Goal: Task Accomplishment & Management: Manage account settings

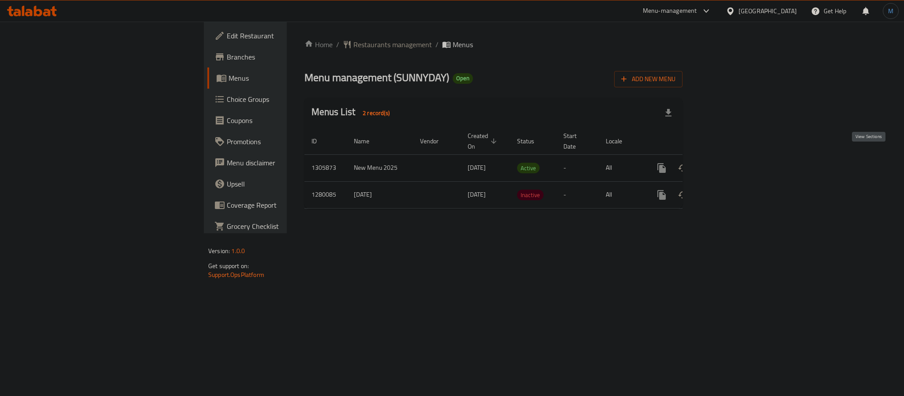
click at [736, 162] on link "enhanced table" at bounding box center [725, 168] width 21 height 21
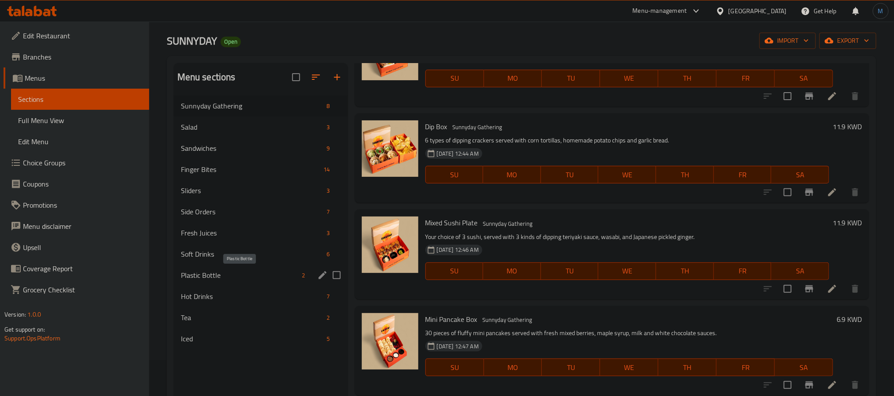
scroll to position [66, 0]
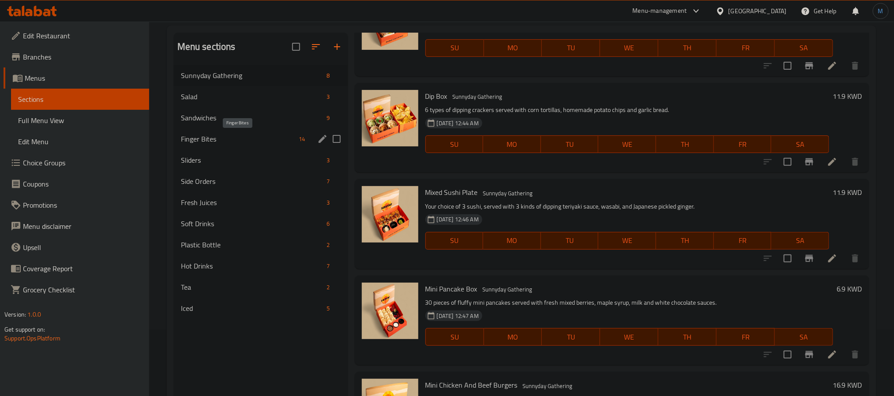
click at [204, 143] on span "Finger Bites" at bounding box center [238, 139] width 115 height 11
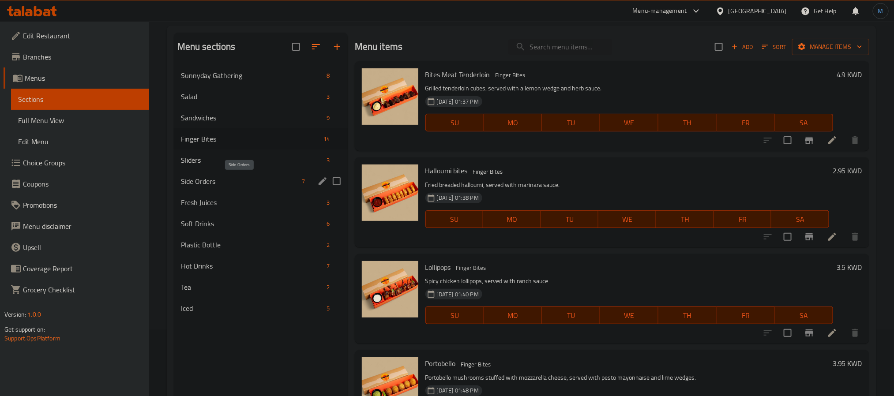
click at [216, 185] on span "Side Orders" at bounding box center [240, 181] width 118 height 11
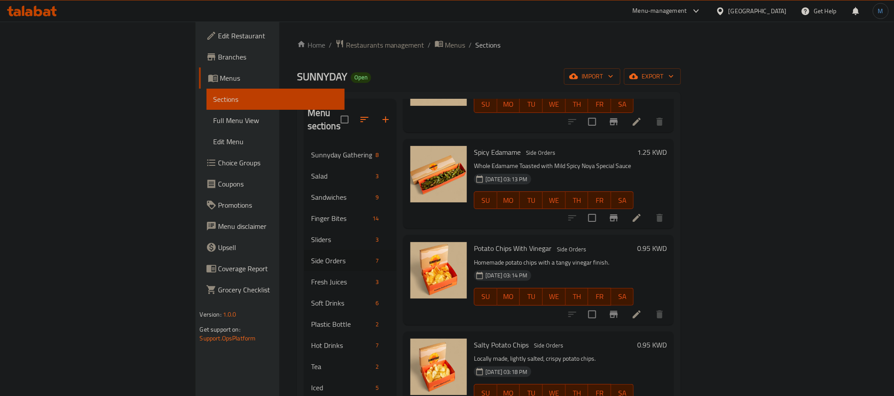
scroll to position [300, 0]
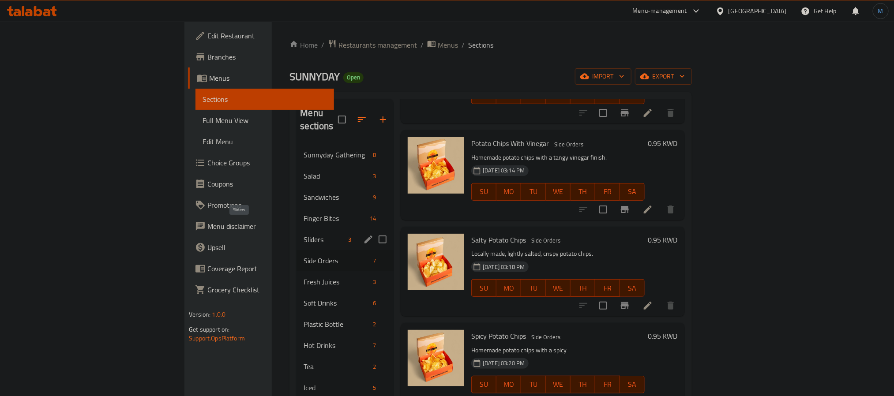
click at [304, 234] on span "Sliders" at bounding box center [324, 239] width 41 height 11
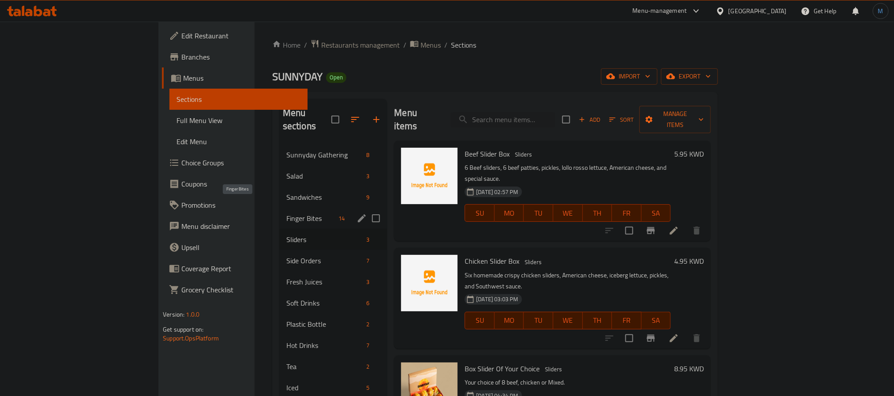
click at [286, 213] on span "Finger Bites" at bounding box center [310, 218] width 49 height 11
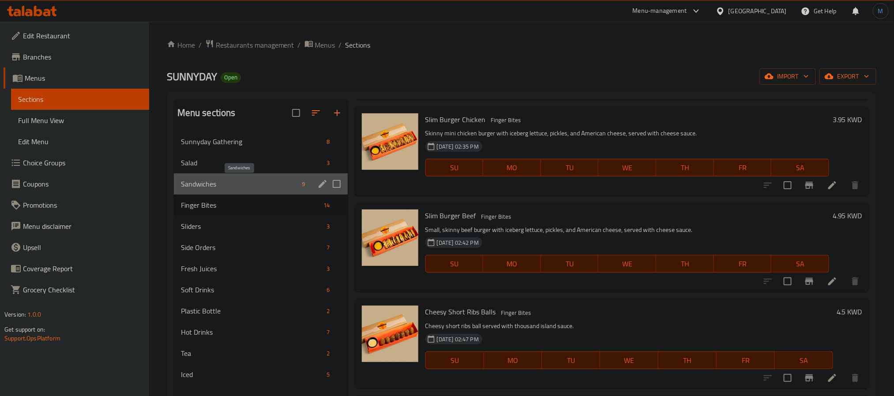
click at [239, 187] on span "Sandwiches" at bounding box center [240, 184] width 118 height 11
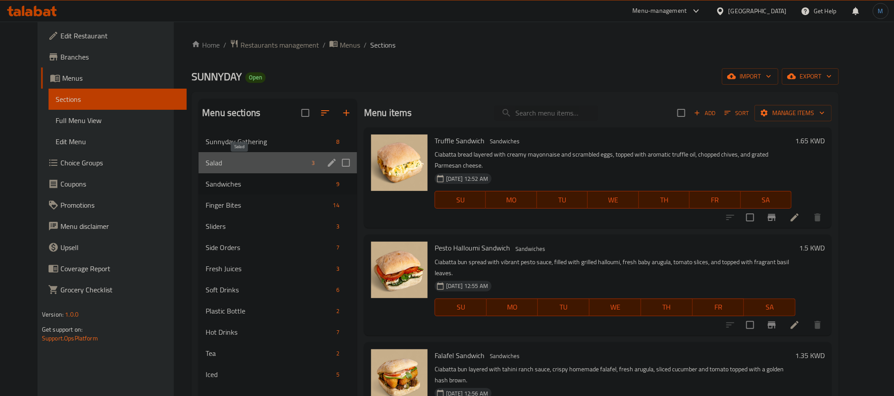
click at [248, 167] on span "Salad" at bounding box center [257, 163] width 102 height 11
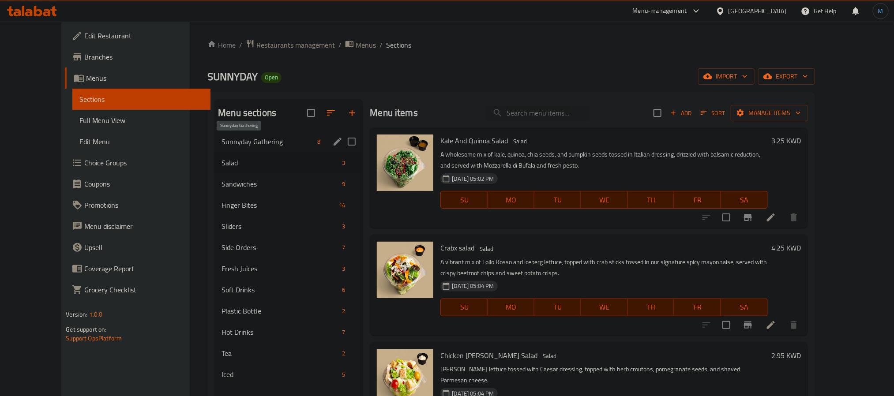
click at [249, 138] on span "Sunnyday Gathering" at bounding box center [268, 141] width 92 height 11
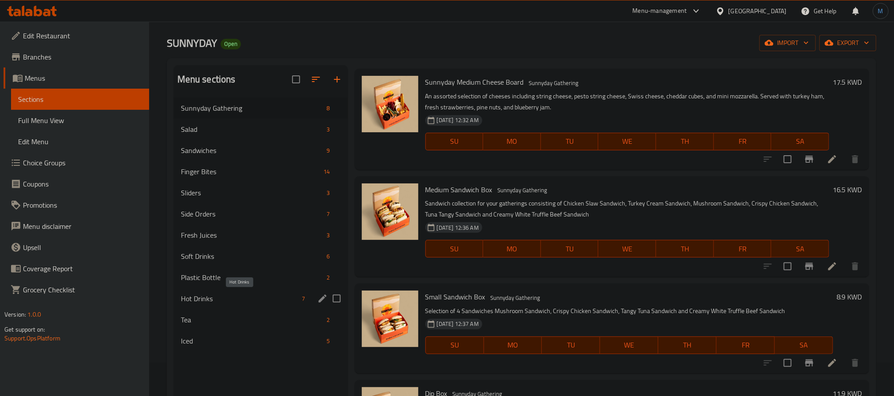
scroll to position [66, 0]
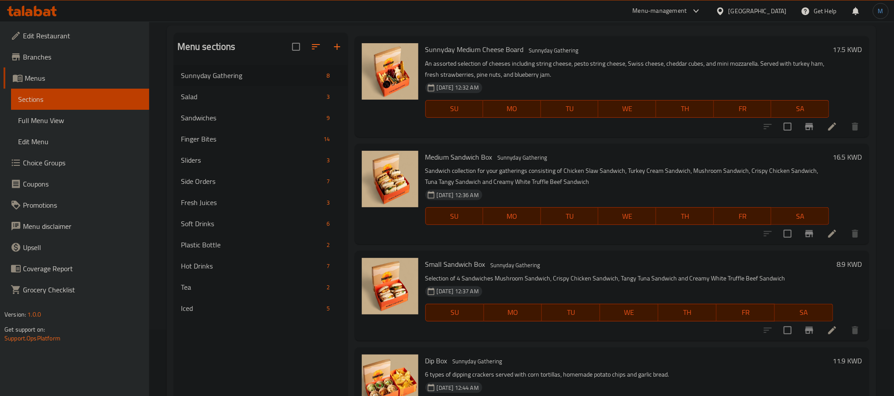
click at [34, 41] on span "Edit Restaurant" at bounding box center [82, 35] width 119 height 11
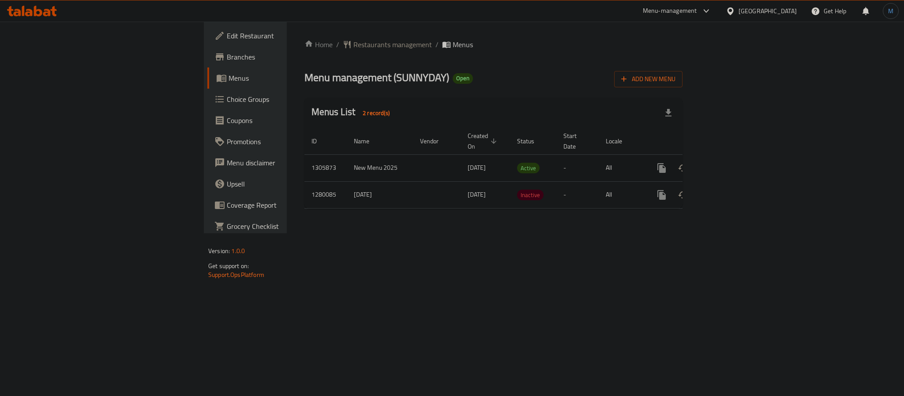
click at [731, 163] on icon "enhanced table" at bounding box center [725, 168] width 11 height 11
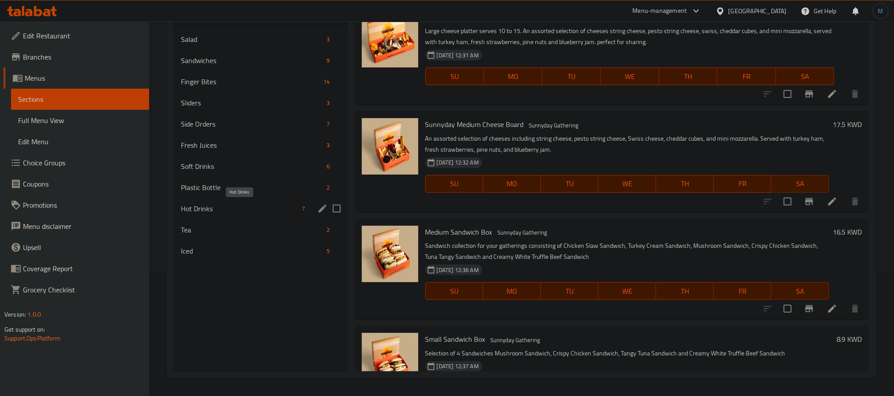
scroll to position [57, 0]
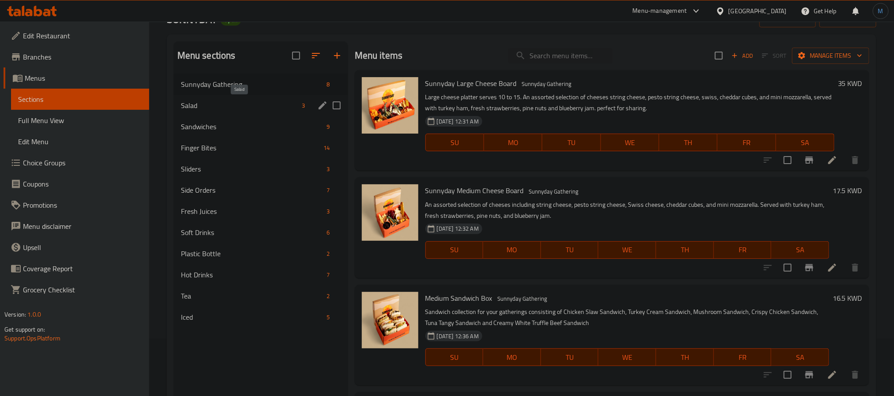
click at [231, 102] on span "Salad" at bounding box center [240, 105] width 118 height 11
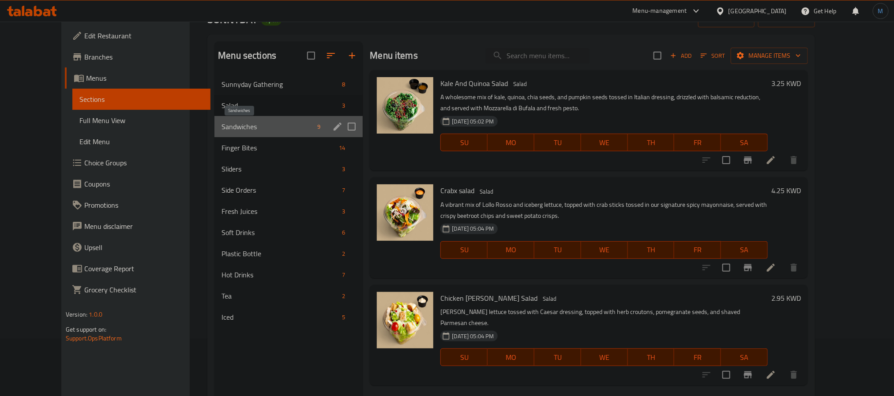
click at [230, 131] on span "Sandwiches" at bounding box center [268, 126] width 92 height 11
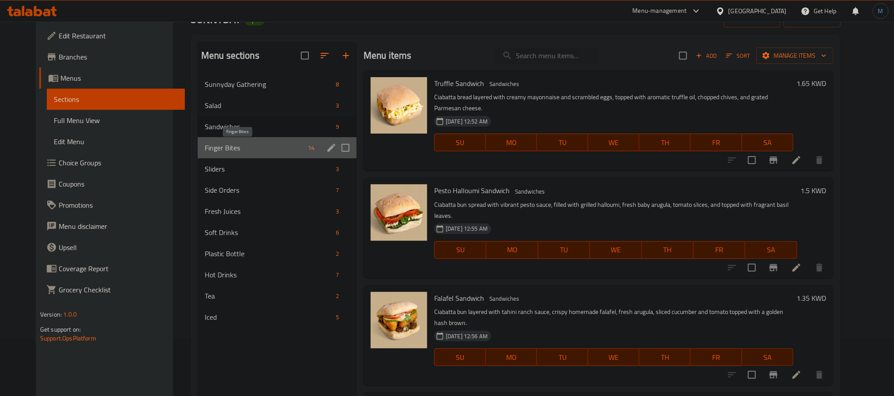
click at [227, 152] on span "Finger Bites" at bounding box center [255, 148] width 100 height 11
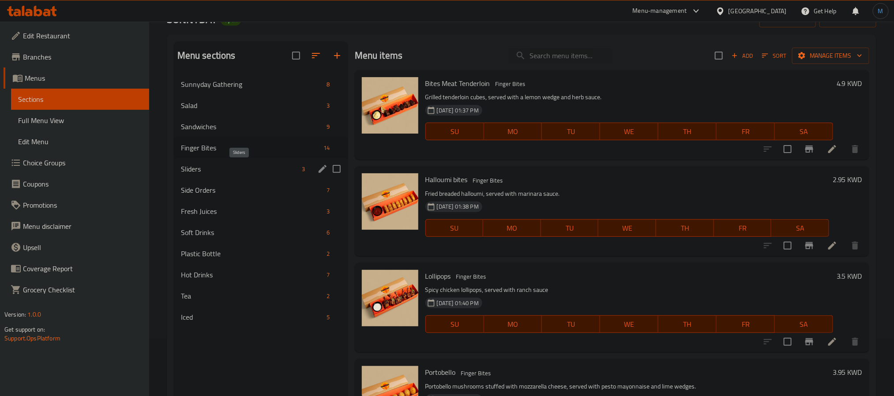
click at [234, 169] on span "Sliders" at bounding box center [240, 169] width 118 height 11
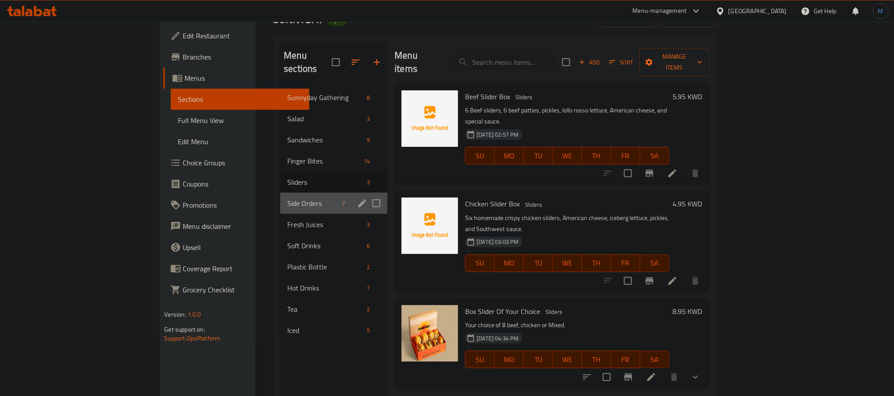
click at [280, 196] on div "Side Orders 7" at bounding box center [333, 203] width 107 height 21
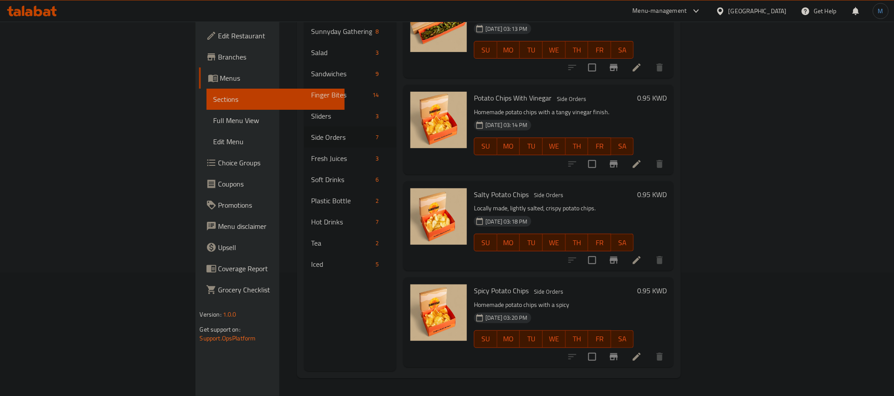
scroll to position [300, 0]
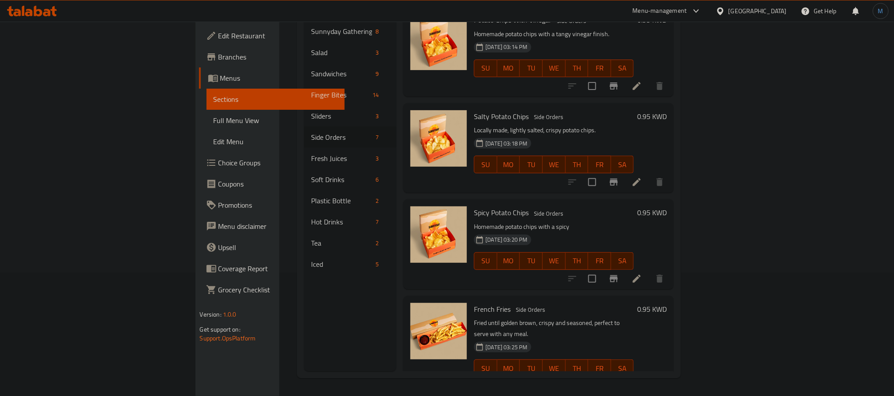
click at [199, 41] on link "Edit Restaurant" at bounding box center [272, 35] width 146 height 21
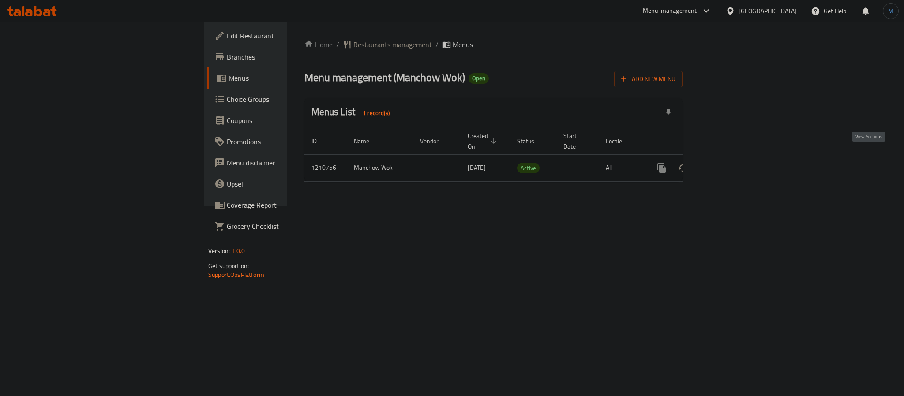
click at [736, 161] on link "enhanced table" at bounding box center [725, 168] width 21 height 21
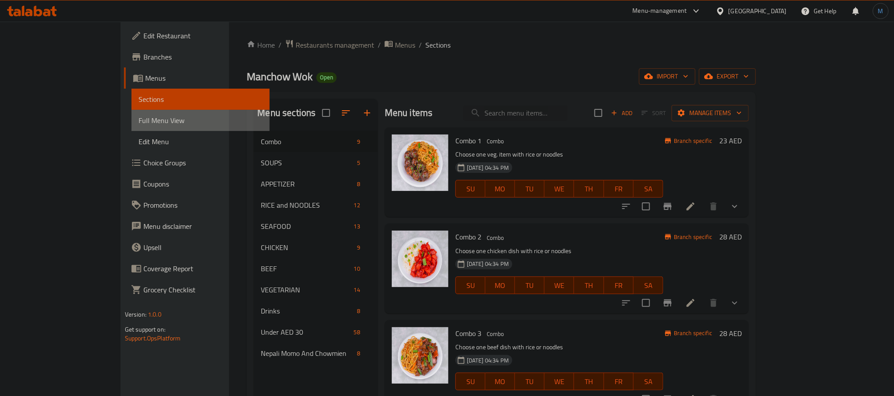
click at [139, 122] on span "Full Menu View" at bounding box center [201, 120] width 124 height 11
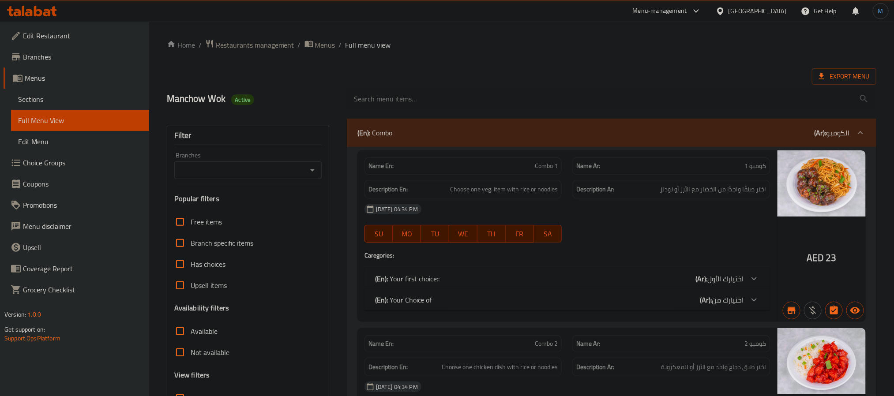
click at [312, 166] on icon "Open" at bounding box center [312, 170] width 11 height 11
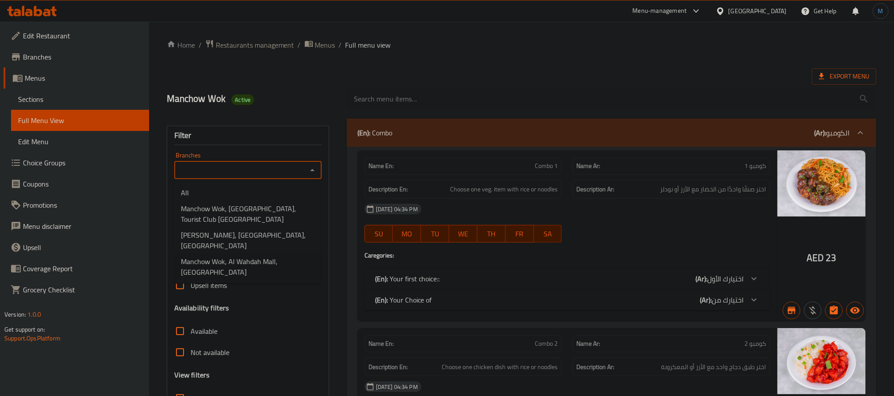
click at [246, 242] on li "Manchow Wok, Khalidiyah Mall, Al Khalidiyah" at bounding box center [247, 240] width 147 height 26
type input "Manchow Wok, Khalidiyah Mall, Al Khalidiyah"
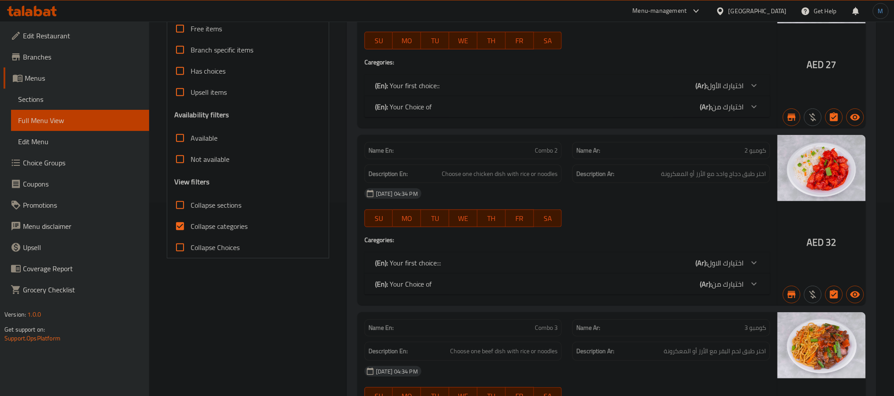
scroll to position [199, 0]
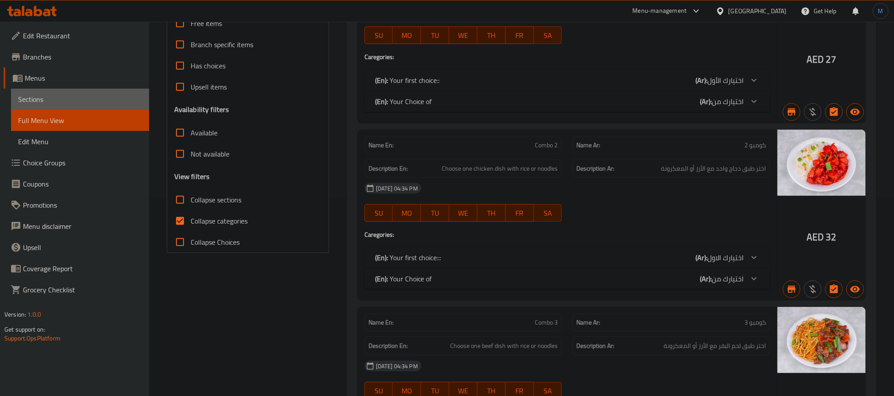
click at [57, 103] on span "Sections" at bounding box center [80, 99] width 124 height 11
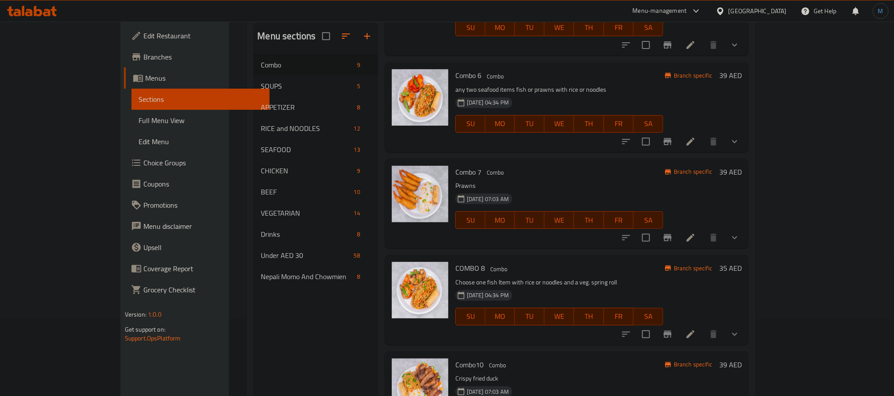
scroll to position [124, 0]
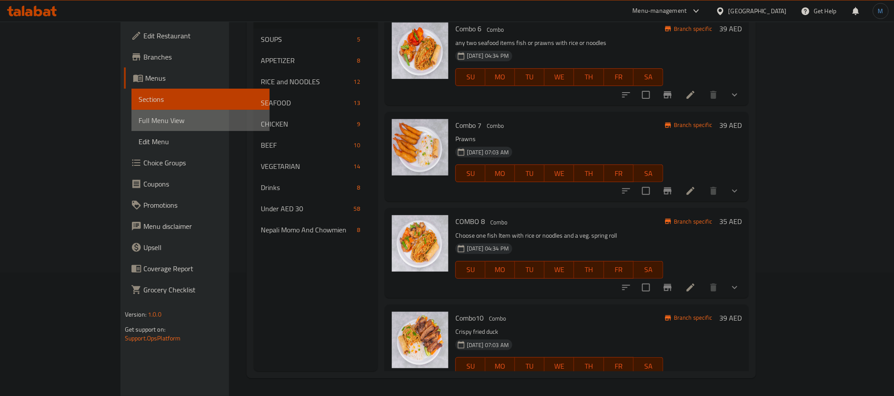
click at [132, 130] on link "Full Menu View" at bounding box center [201, 120] width 138 height 21
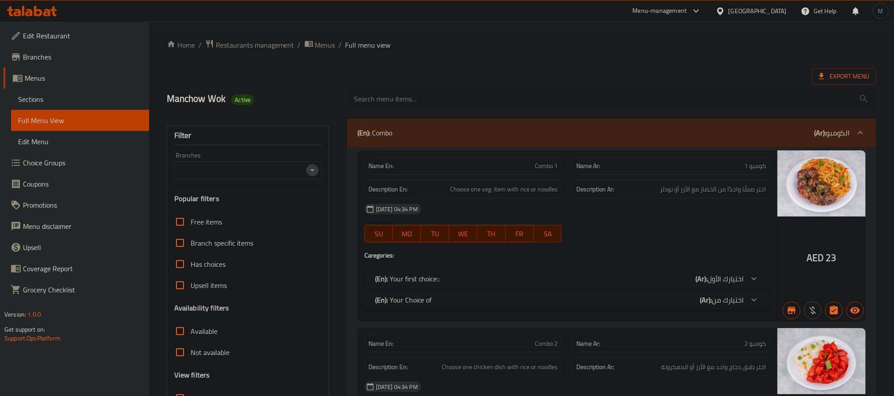
click at [314, 170] on icon "Open" at bounding box center [312, 170] width 4 height 2
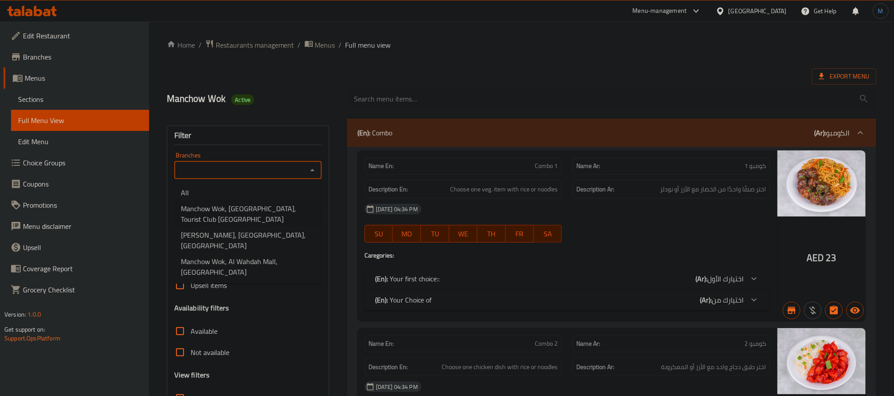
click at [265, 202] on li "Manchow Wok, Abu Dhabi Mall, Tourist Club Al Zahiya" at bounding box center [247, 214] width 147 height 26
type input "Manchow Wok, Abu Dhabi Mall, Tourist Club Al Zahiya"
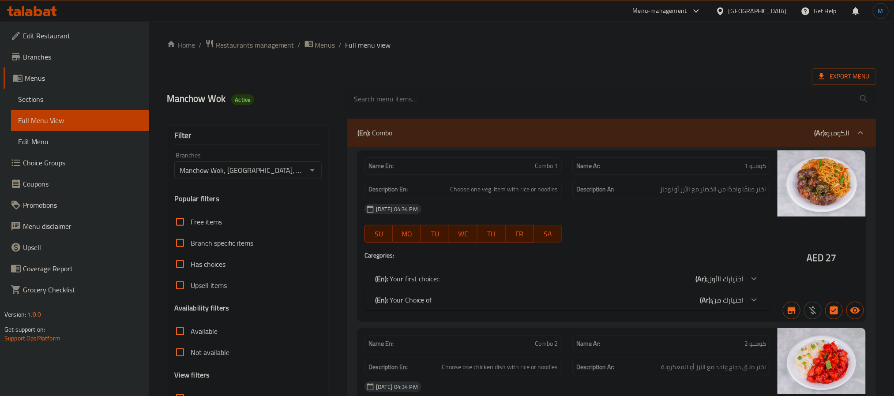
scroll to position [265, 0]
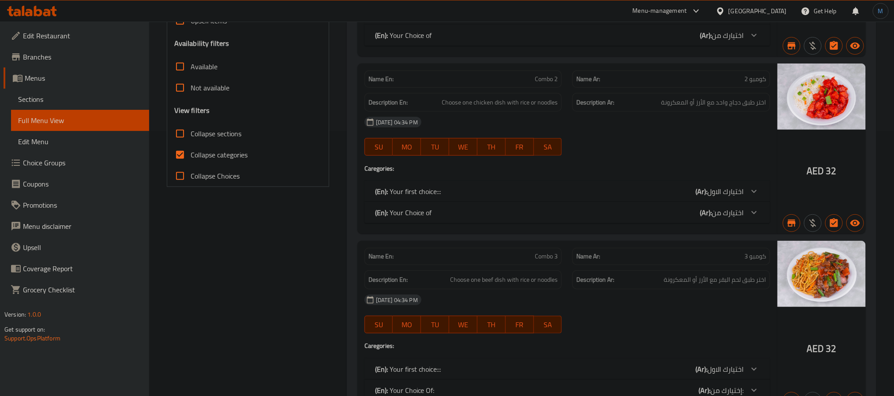
click at [202, 134] on span "Collapse sections" at bounding box center [216, 133] width 51 height 11
click at [191, 134] on input "Collapse sections" at bounding box center [179, 133] width 21 height 21
checkbox input "true"
click at [202, 155] on span "Collapse categories" at bounding box center [219, 155] width 57 height 11
click at [191, 155] on input "Collapse categories" at bounding box center [179, 154] width 21 height 21
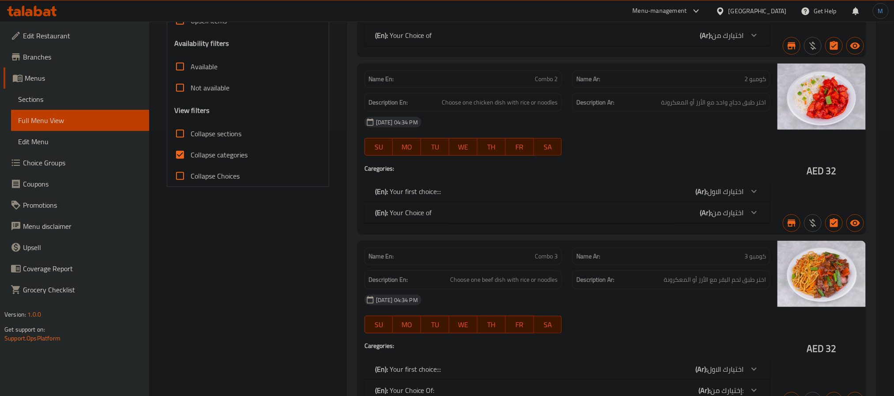
checkbox input "false"
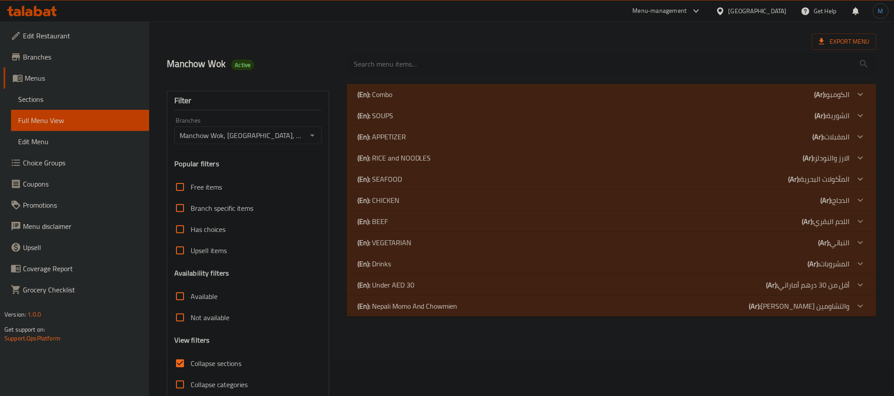
scroll to position [0, 0]
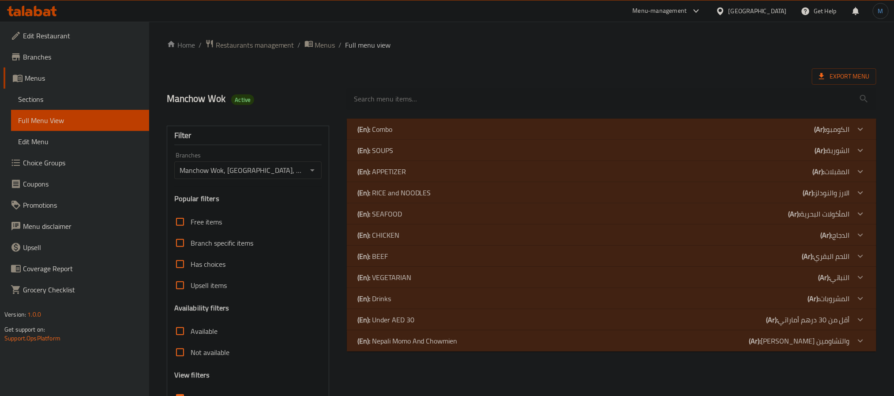
click at [595, 132] on div "(En): Combo (Ar): الكومبو" at bounding box center [604, 129] width 493 height 11
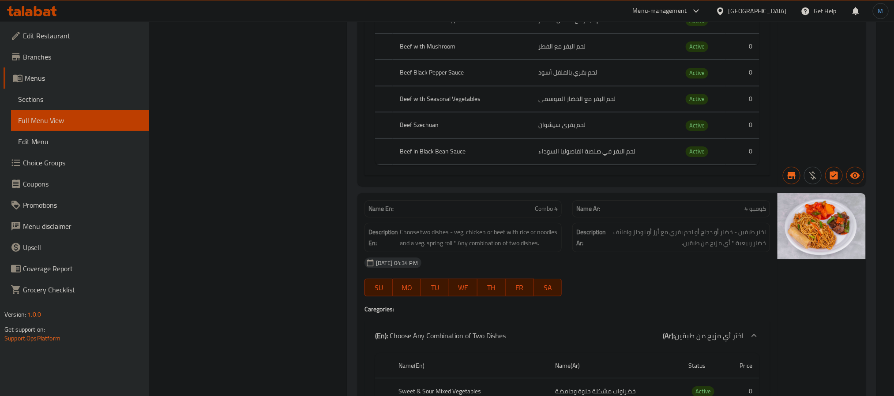
scroll to position [1854, 0]
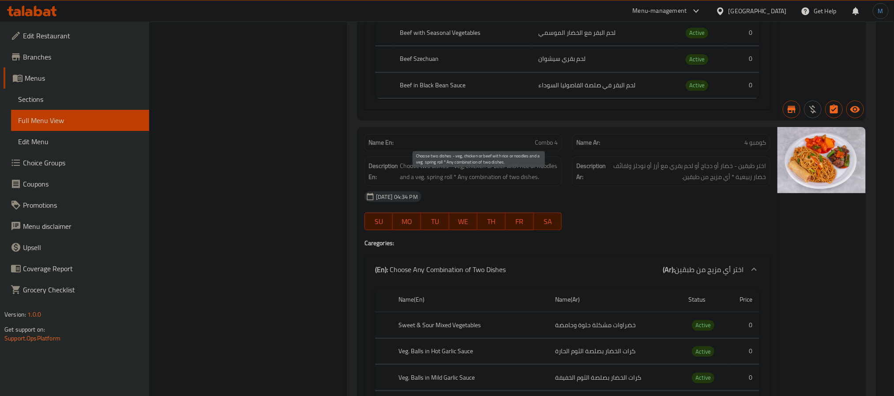
click at [458, 182] on span "Choose two dishes - veg, chicken or beef with rice or noodles and a veg. spring…" at bounding box center [479, 172] width 158 height 22
click at [652, 207] on div "[DATE] 04:34 PM" at bounding box center [567, 196] width 416 height 21
click at [510, 146] on div "Name En: Combo 4" at bounding box center [464, 142] width 198 height 17
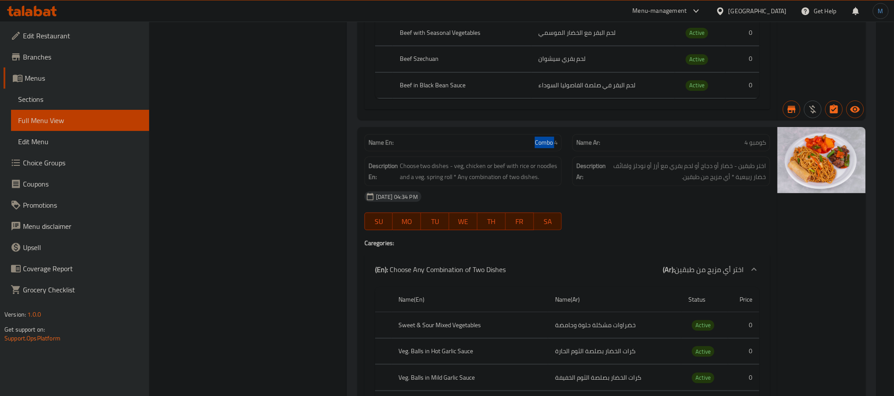
click at [510, 146] on div "Name En: Combo 4" at bounding box center [464, 142] width 198 height 17
click at [505, 137] on div at bounding box center [505, 137] width 0 height 0
click at [497, 151] on div "Name En: Combo 4" at bounding box center [464, 142] width 198 height 17
click at [491, 161] on div at bounding box center [491, 161] width 0 height 0
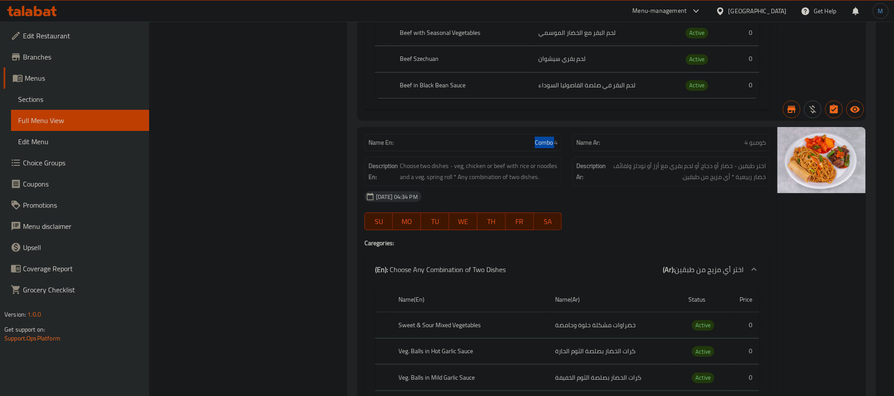
click at [542, 147] on span "Combo 4" at bounding box center [546, 142] width 23 height 9
click at [547, 147] on span "Combo 4" at bounding box center [546, 142] width 23 height 9
copy span "Combo 4"
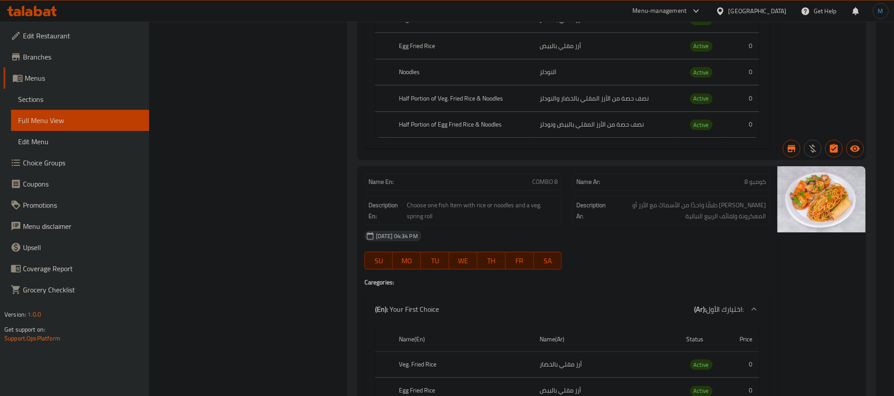
scroll to position [5297, 0]
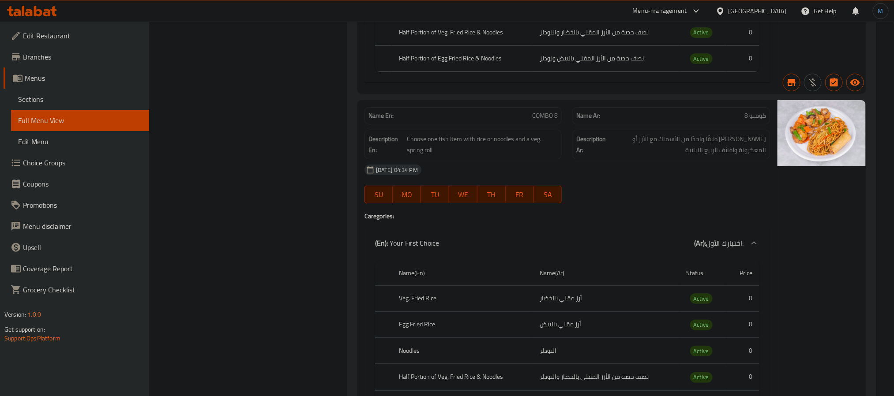
click at [516, 121] on p "Name En: COMBO 8" at bounding box center [464, 115] width 190 height 9
copy span "COMBO 8"
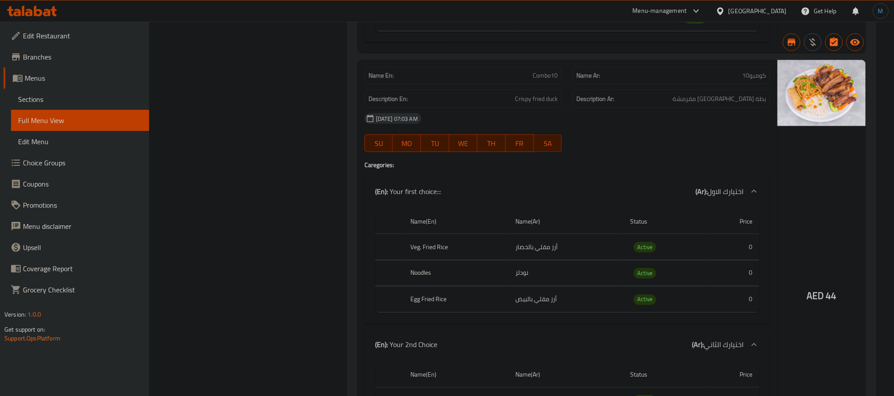
scroll to position [5959, 0]
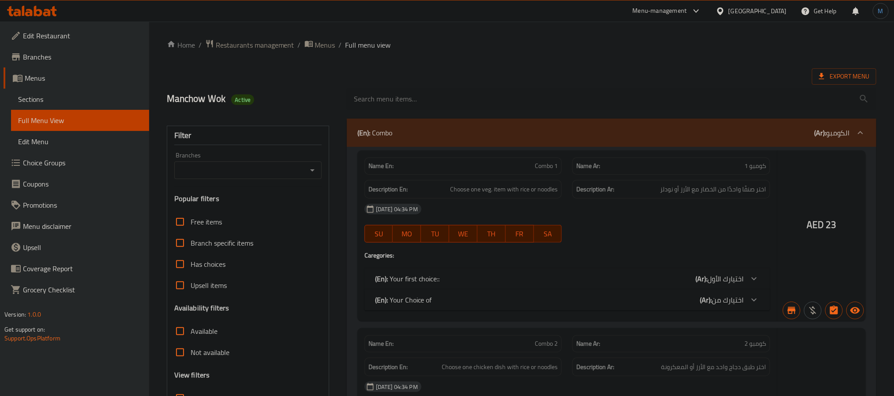
click at [74, 94] on div at bounding box center [447, 198] width 894 height 396
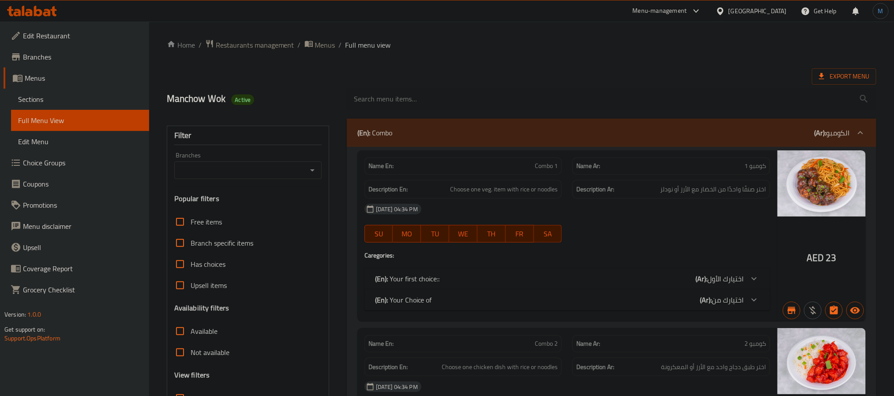
click at [73, 94] on span "Sections" at bounding box center [80, 99] width 124 height 11
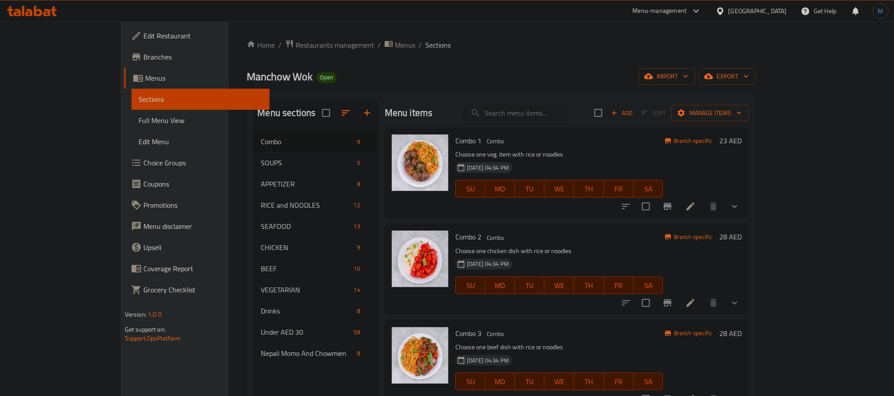
click at [622, 216] on div "Combo 1 Combo Choose one veg. item with rice or noodles 07-12-2023 04:34 PM SU …" at bounding box center [567, 173] width 364 height 90
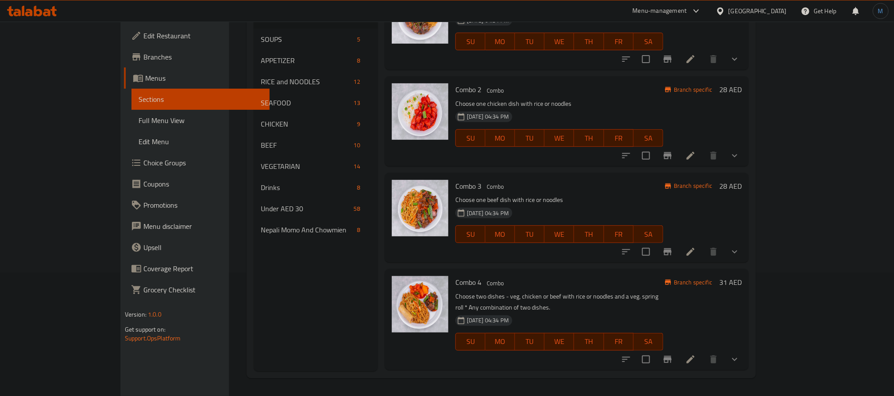
scroll to position [66, 0]
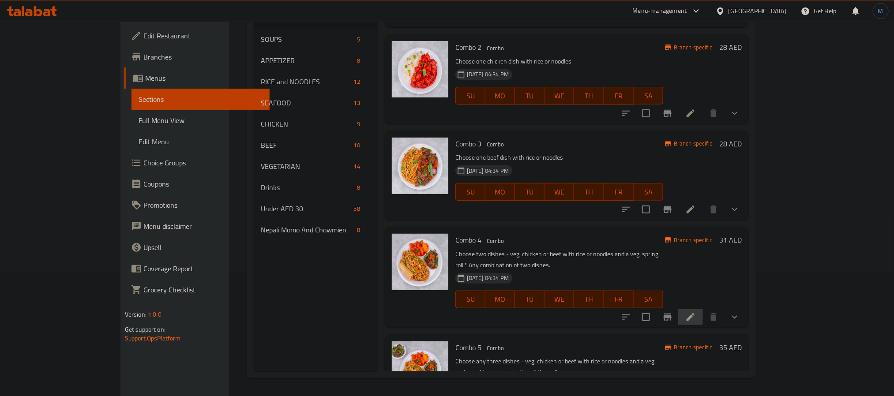
click at [703, 314] on li at bounding box center [690, 317] width 25 height 16
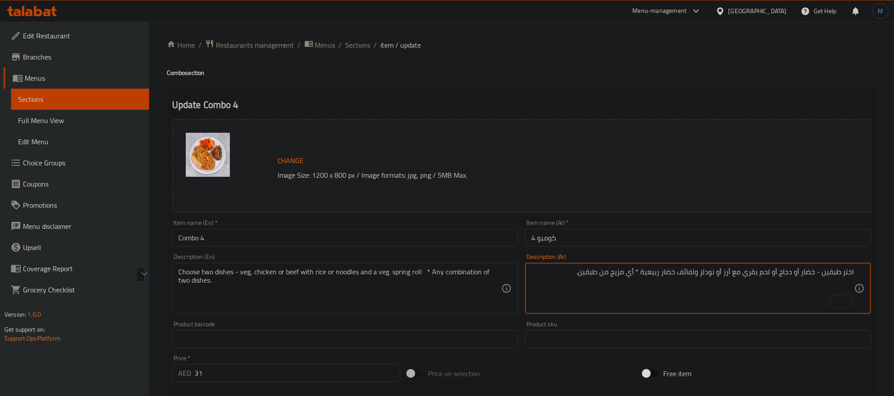
drag, startPoint x: 644, startPoint y: 271, endPoint x: 700, endPoint y: 274, distance: 55.7
click at [700, 274] on textarea "اختر طبقين - خضار أو دجاج أو لحم بقري مع أرز أو نودلز ولفائف خضار ربيعية * أي م…" at bounding box center [692, 289] width 323 height 42
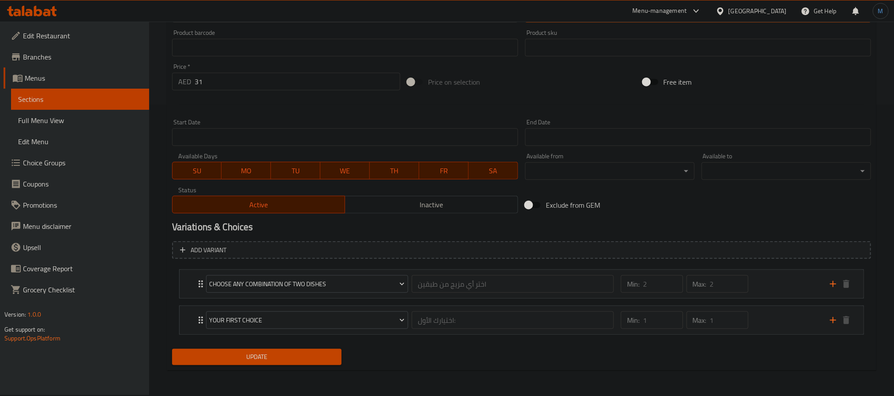
type textarea "اختر طبقين - خضار أو دجاج أو لحم بقري مع أرز أو نودلز وسبرينج رولز خضار* أي مزي…"
click at [236, 353] on span "Update" at bounding box center [256, 357] width 155 height 11
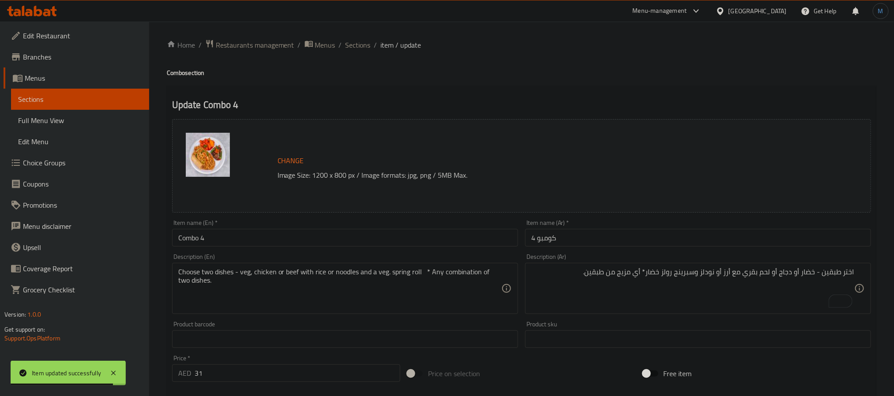
click at [371, 44] on ol "Home / Restaurants management / Menus / Sections / item / update" at bounding box center [522, 44] width 710 height 11
click at [370, 44] on ol "Home / Restaurants management / Menus / Sections / item / update" at bounding box center [522, 44] width 710 height 11
click at [367, 44] on span "Sections" at bounding box center [358, 45] width 25 height 11
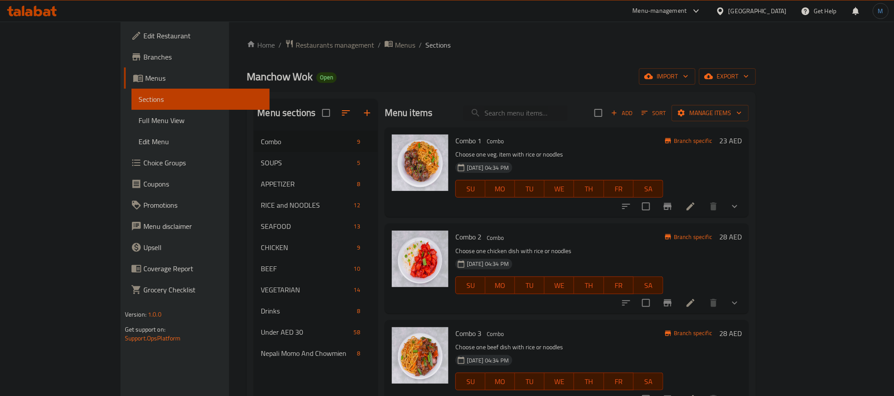
click at [574, 135] on h6 "Combo 1 Combo" at bounding box center [560, 141] width 208 height 12
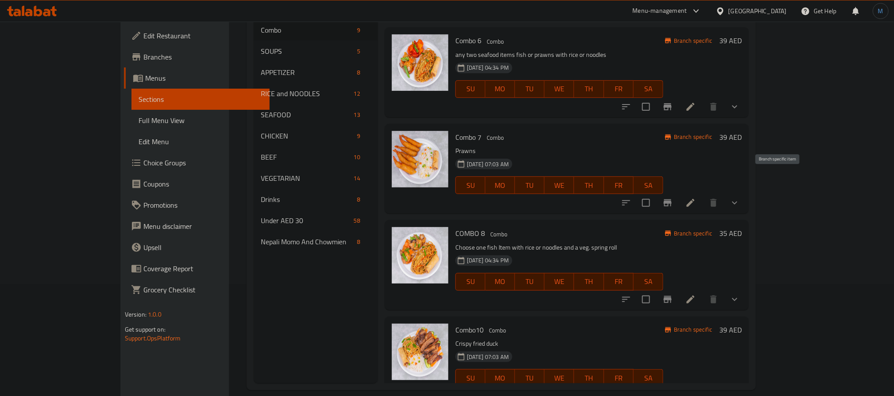
scroll to position [124, 0]
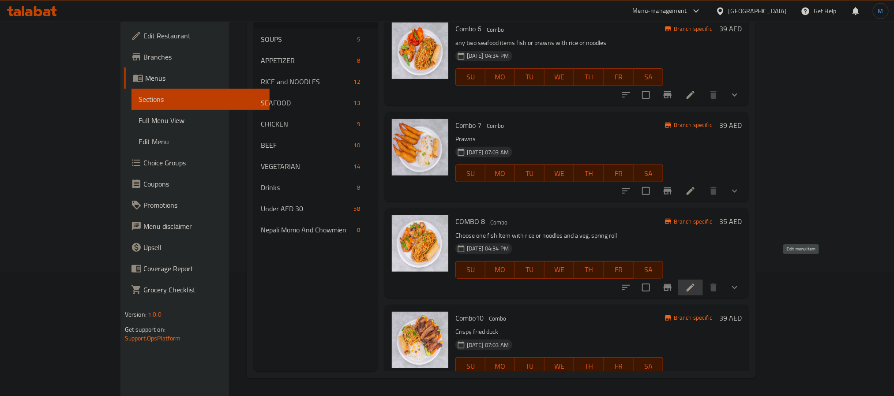
click at [696, 282] on icon at bounding box center [690, 287] width 11 height 11
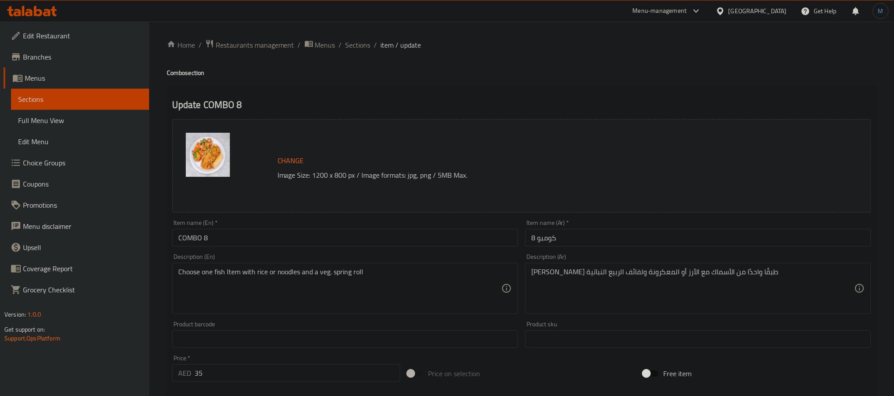
click at [263, 245] on input "COMBO 8" at bounding box center [345, 238] width 346 height 18
type input "Combo 8"
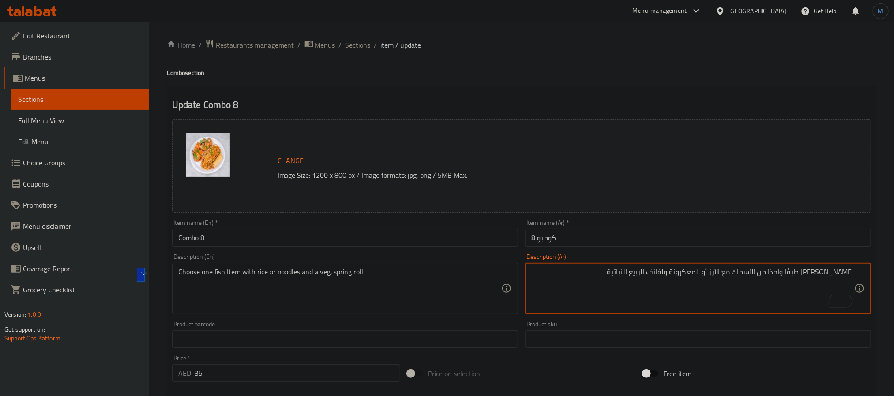
drag, startPoint x: 648, startPoint y: 273, endPoint x: 708, endPoint y: 271, distance: 60.9
click at [708, 271] on textarea "اختر طبقًا واحدًا من الأسماك مع الأرز أو المعكرونة ولفائف الربيع النباتية" at bounding box center [692, 289] width 323 height 42
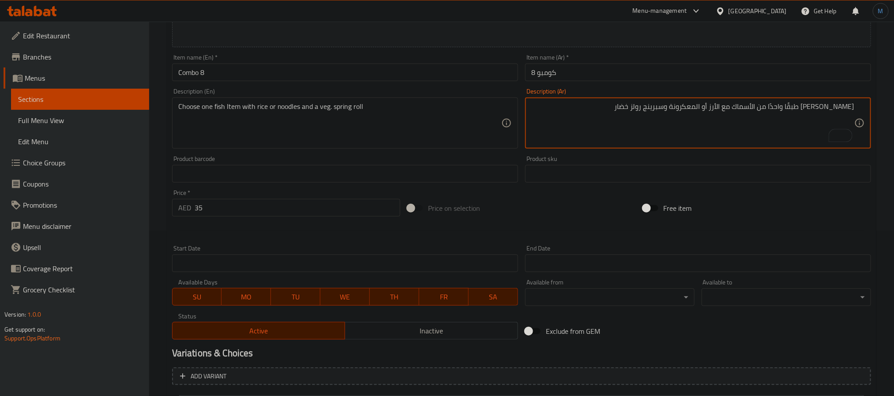
scroll to position [292, 0]
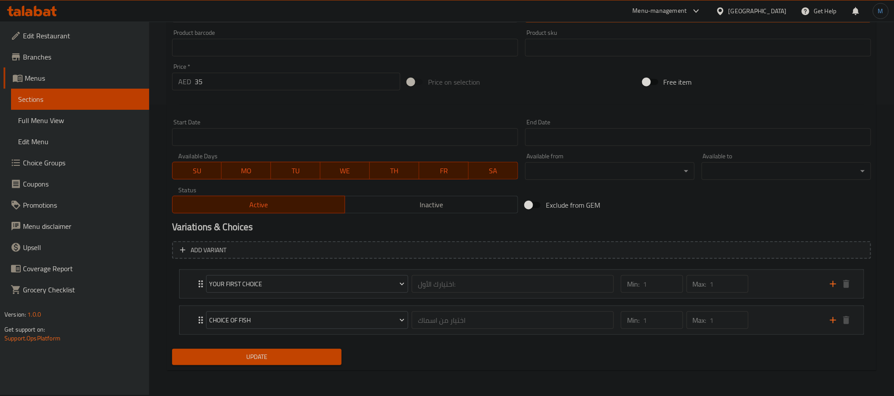
type textarea "اختر طبقًا واحدًا من الأسماك مع الأرز أو المعكرونة وسبرينج رولز خضار"
click at [313, 350] on button "Update" at bounding box center [256, 357] width 169 height 16
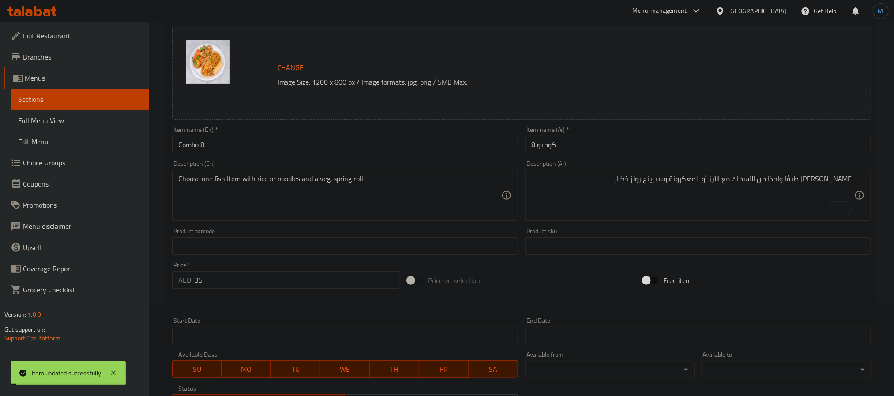
scroll to position [0, 0]
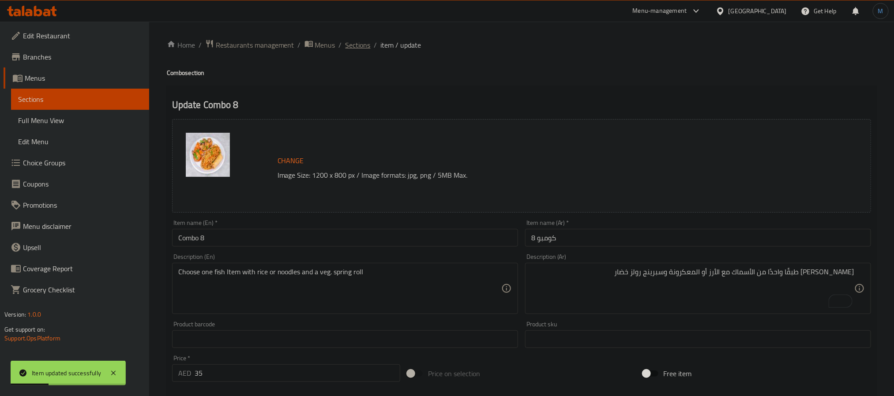
click at [358, 49] on span "Sections" at bounding box center [358, 45] width 25 height 11
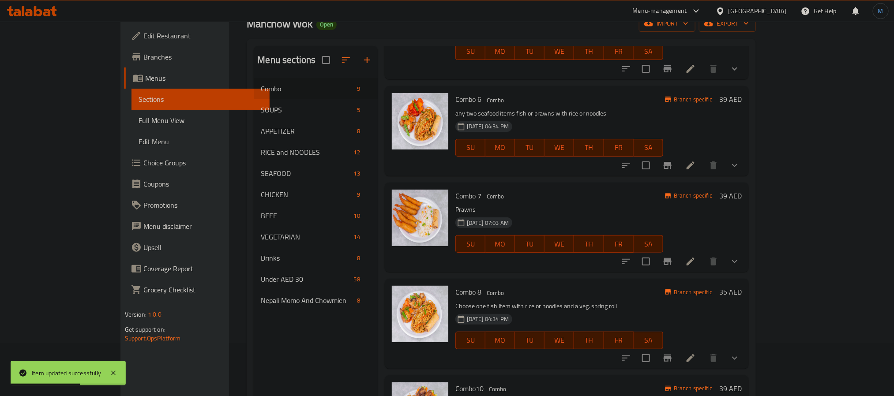
scroll to position [124, 0]
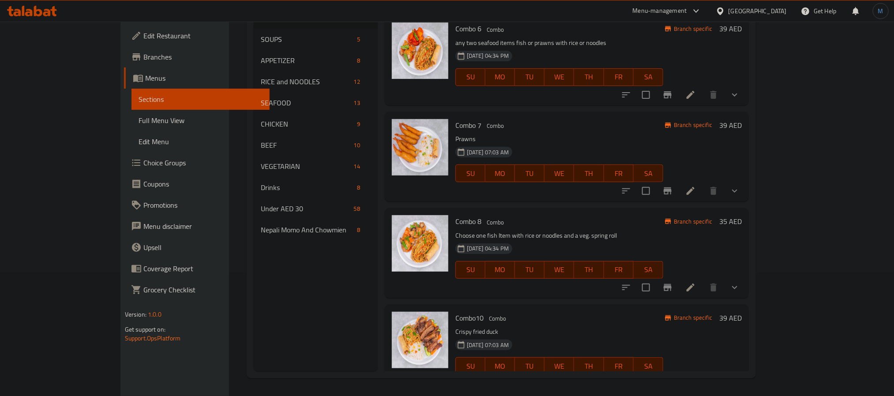
click at [695, 380] on icon at bounding box center [691, 384] width 8 height 8
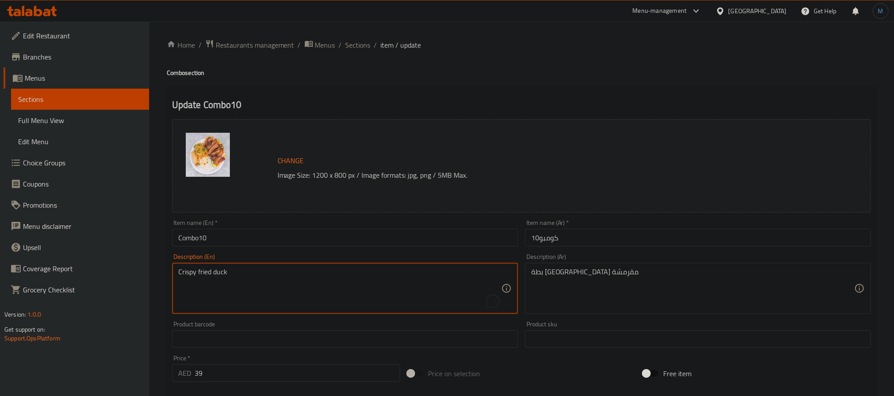
paste textarea "duck with rice or noodles, salad and a veg. spring roll"
type textarea "Crispy duck with rice or noodles, salad and a veg. spring roll"
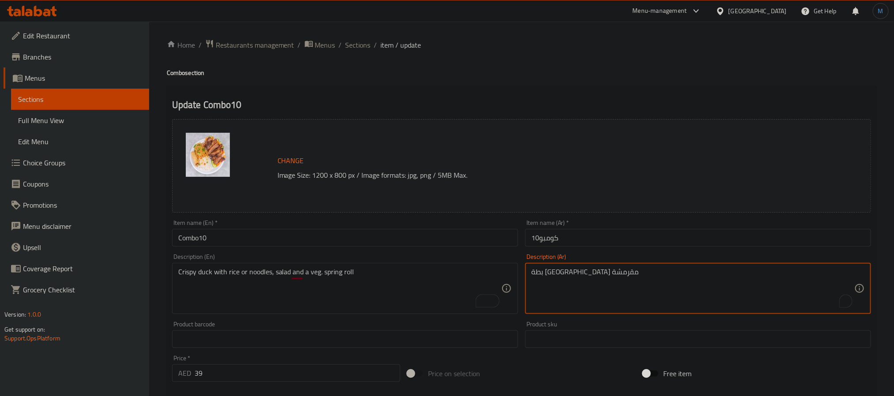
paste textarea "رمشة مع الأرز أو المعكرونة والسلطة ولفائف الربيع النباتية"
type textarea "بطة مقرمشة مع الأرز أو المعكرونة والسلطة ولفائف الربيع النباتية"
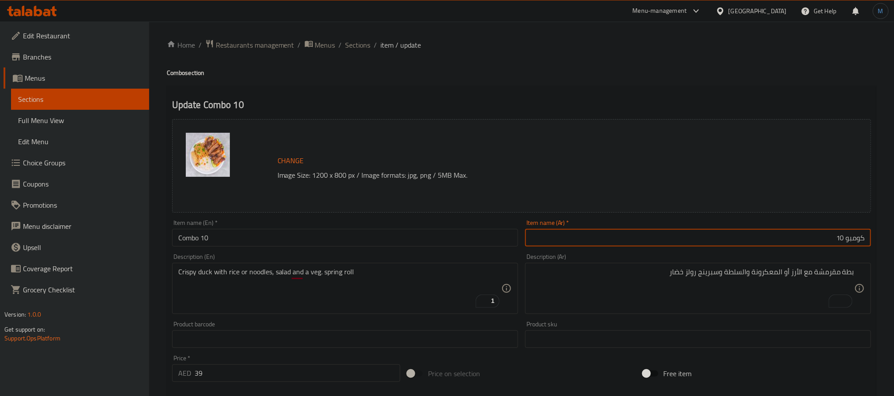
type input "كومبو 10"
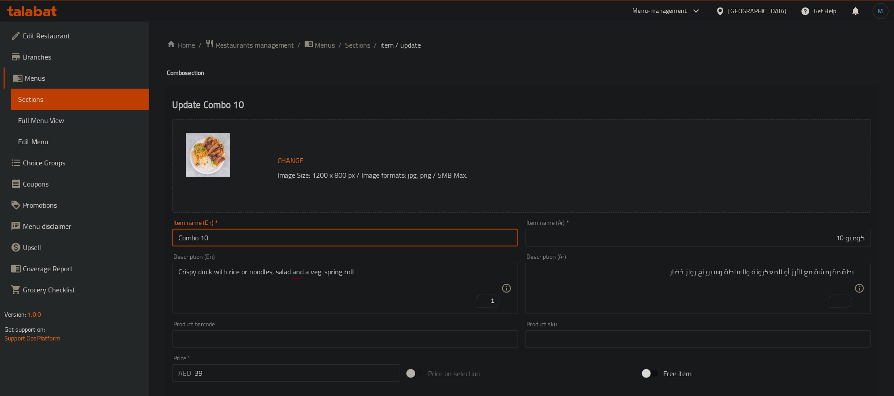
click at [196, 240] on input "Combo 10" at bounding box center [345, 238] width 346 height 18
click at [197, 240] on input "Combo 10" at bounding box center [345, 238] width 346 height 18
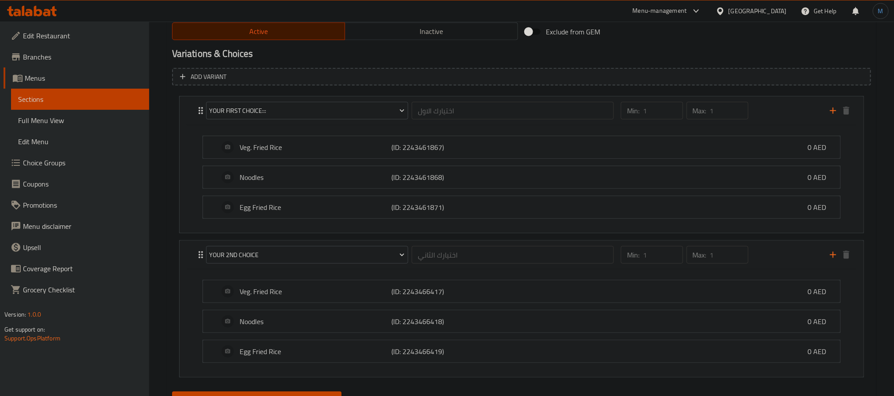
scroll to position [511, 0]
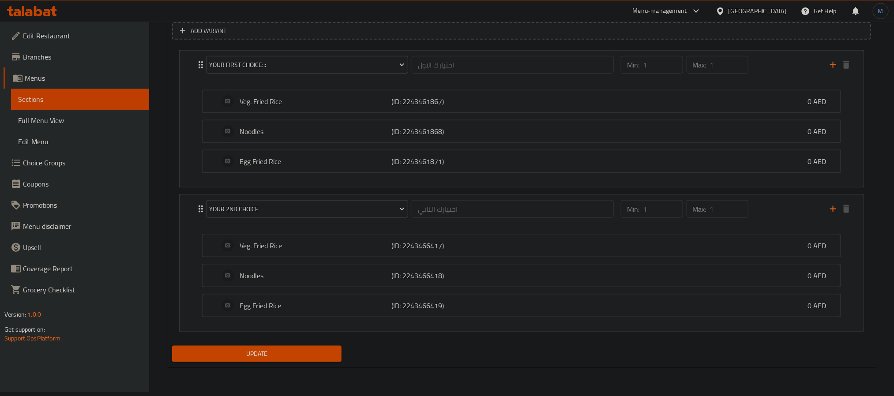
type input "Combo10"
click at [279, 348] on div "Update" at bounding box center [257, 354] width 177 height 23
click at [280, 348] on div "Update" at bounding box center [257, 354] width 177 height 23
click at [287, 351] on button "Update" at bounding box center [256, 354] width 169 height 16
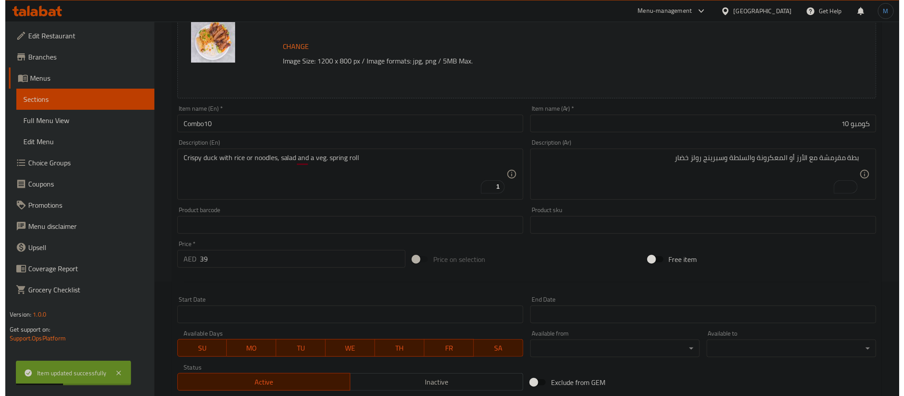
scroll to position [0, 0]
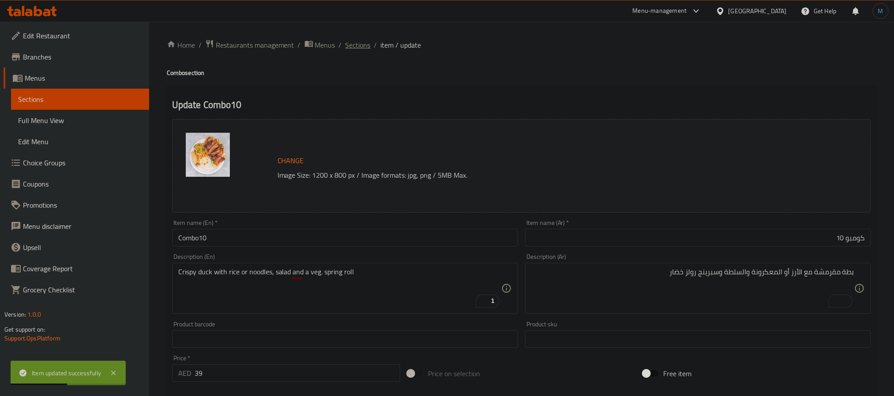
click at [362, 40] on span "Sections" at bounding box center [358, 45] width 25 height 11
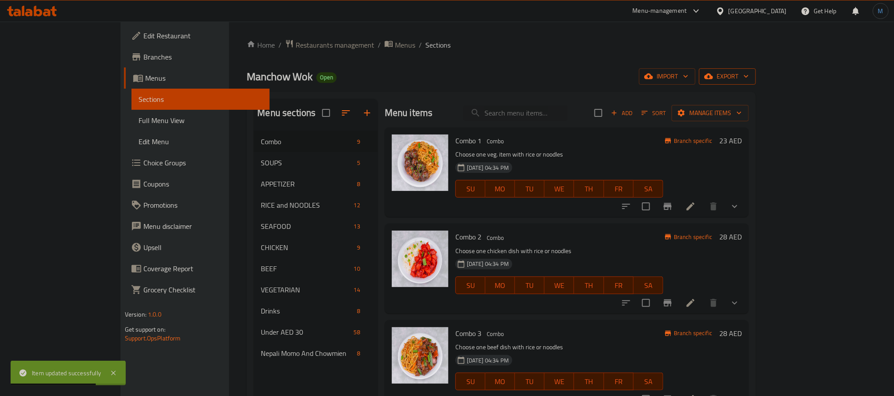
click at [749, 77] on span "export" at bounding box center [727, 76] width 43 height 11
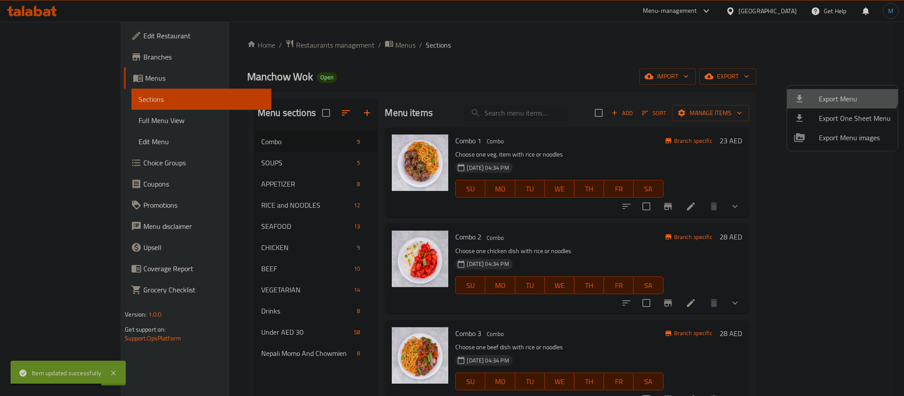
click at [836, 94] on span "Export Menu" at bounding box center [855, 99] width 72 height 11
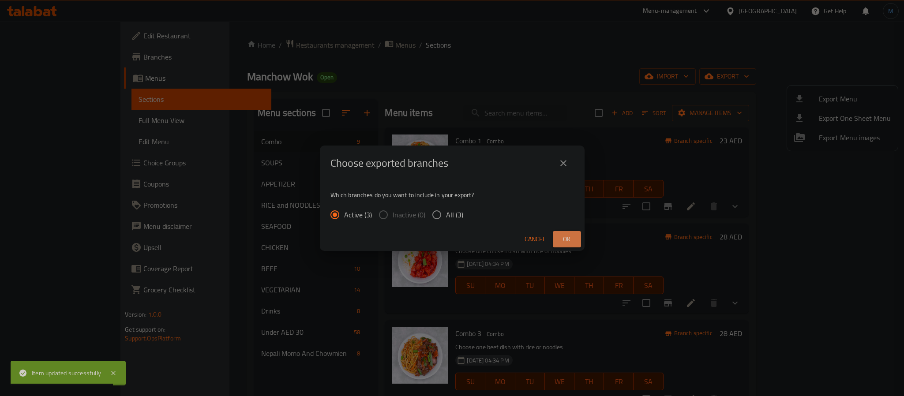
click at [579, 236] on button "Ok" at bounding box center [567, 239] width 28 height 16
